Goal: Information Seeking & Learning: Learn about a topic

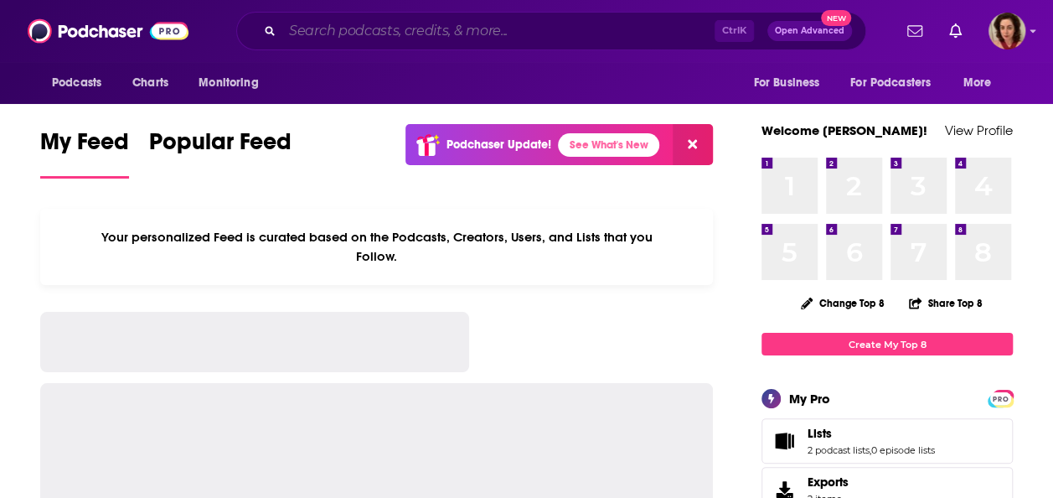
click at [354, 36] on input "Search podcasts, credits, & more..." at bounding box center [498, 31] width 432 height 27
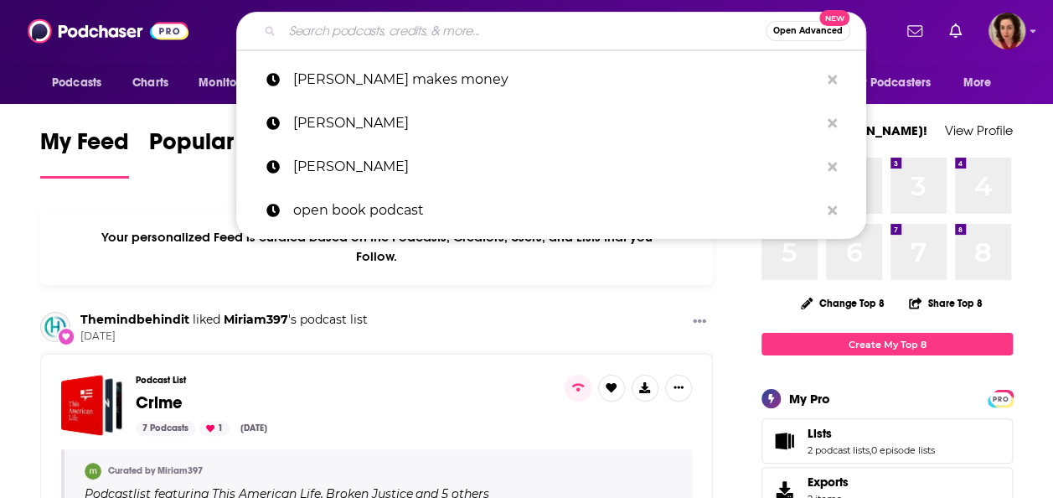
paste input "Rewrite the Mother Code with [PERSON_NAME]"
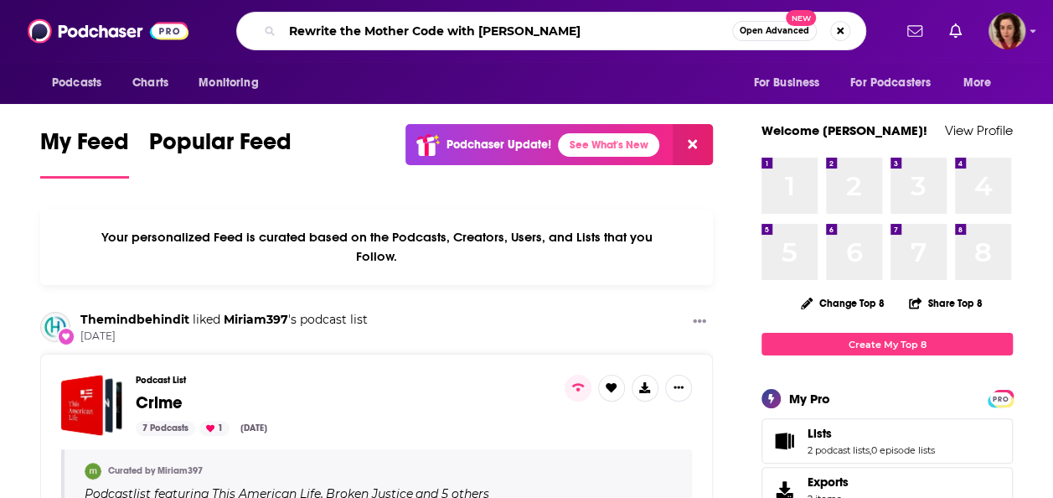
drag, startPoint x: 608, startPoint y: 34, endPoint x: 447, endPoint y: 30, distance: 160.9
click at [447, 30] on input "Rewrite the Mother Code with [PERSON_NAME]" at bounding box center [507, 31] width 450 height 27
type input "Rewrite the Mother Code"
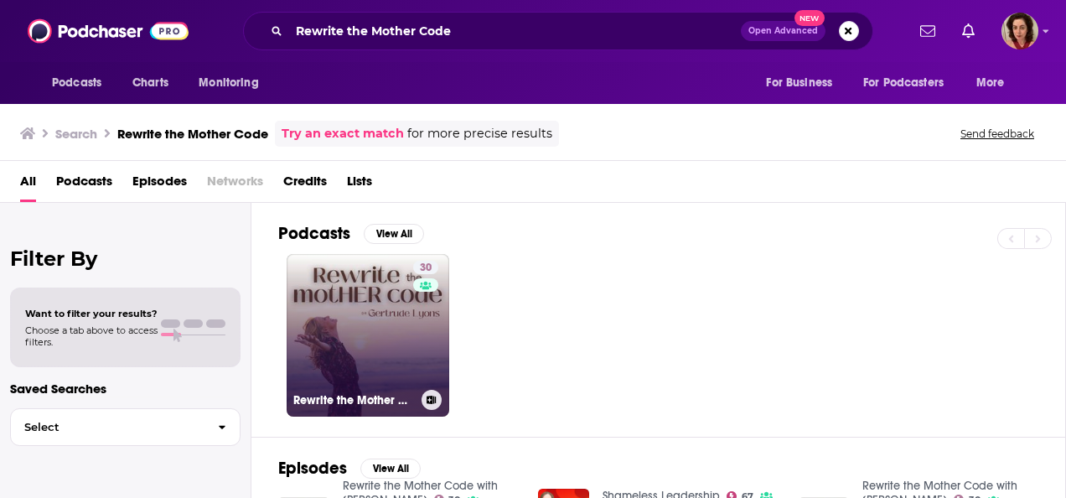
click at [341, 343] on link "30 Rewrite the Mother Code with [PERSON_NAME]" at bounding box center [368, 335] width 163 height 163
